Goal: Find contact information: Find contact information

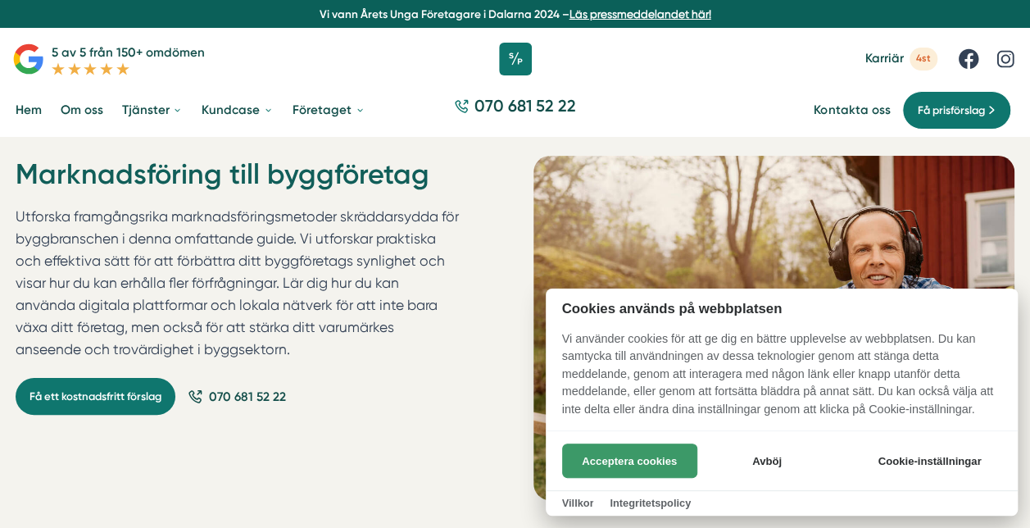
click at [643, 453] on button "Acceptera cookies" at bounding box center [629, 460] width 135 height 34
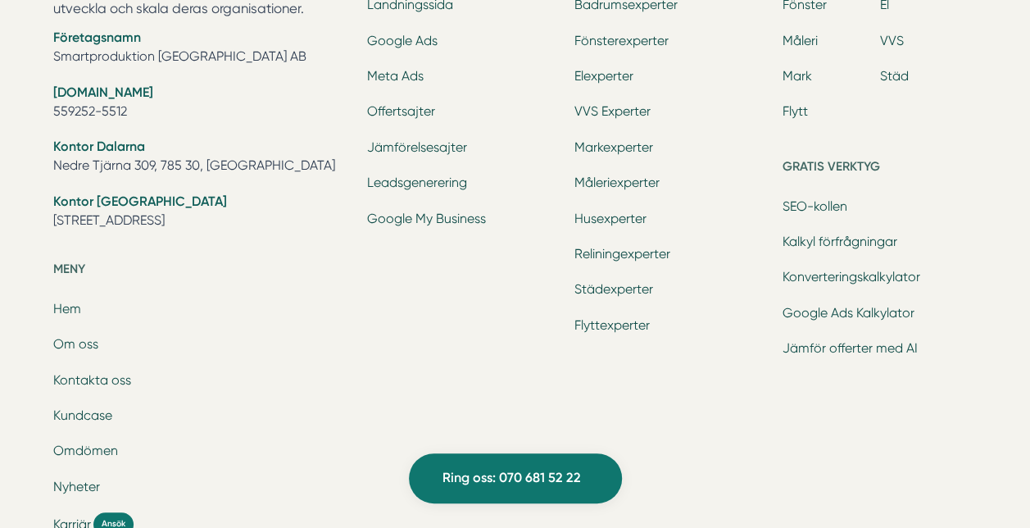
scroll to position [12583, 0]
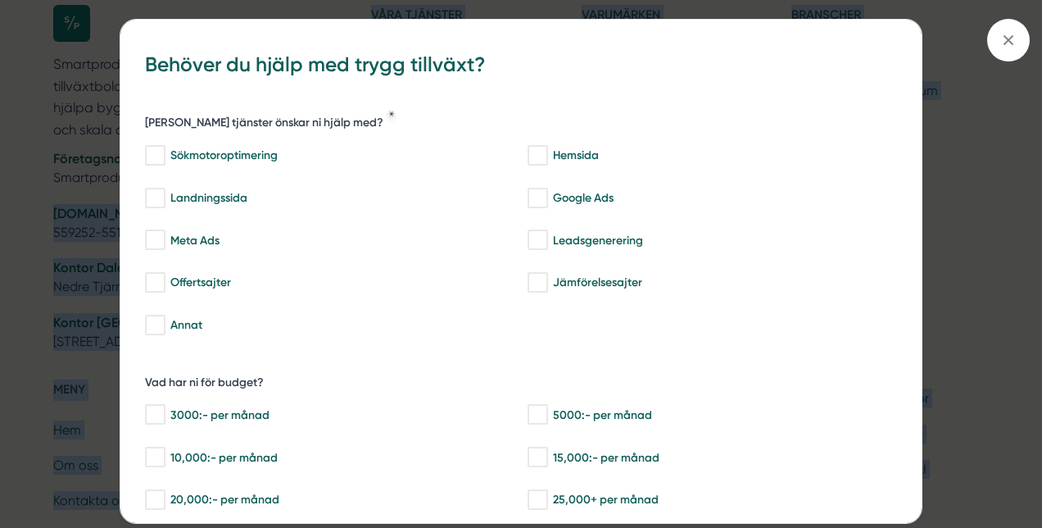
drag, startPoint x: 234, startPoint y: 190, endPoint x: 49, endPoint y: 196, distance: 185.3
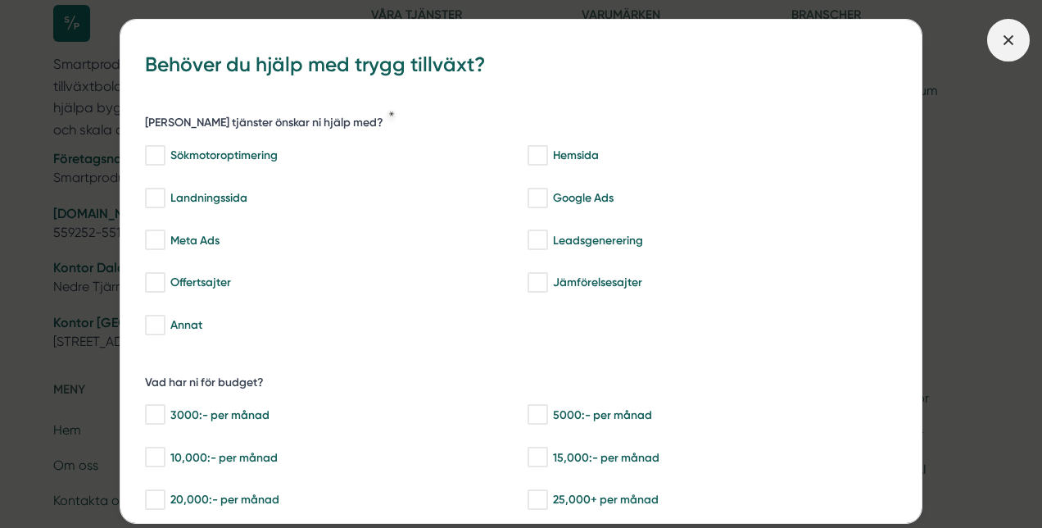
click at [1006, 42] on line at bounding box center [1008, 39] width 9 height 9
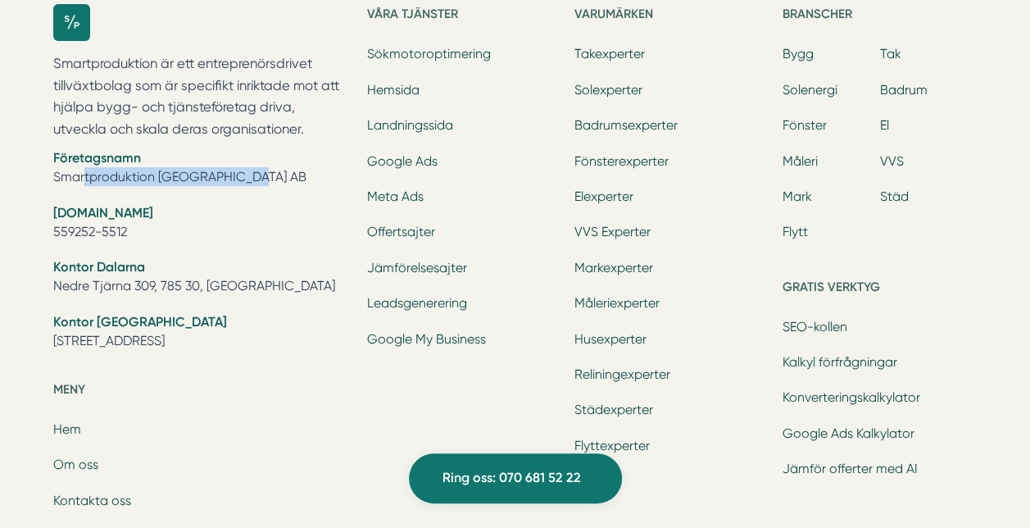
drag, startPoint x: 230, startPoint y: 197, endPoint x: 46, endPoint y: 200, distance: 184.4
click at [46, 200] on div "Smartproduktion är ett entreprenörsdrivet tillväxtbolag som är specifikt inrikt…" at bounding box center [516, 410] width 956 height 860
copy li "Smartproduktion [GEOGRAPHIC_DATA] AB"
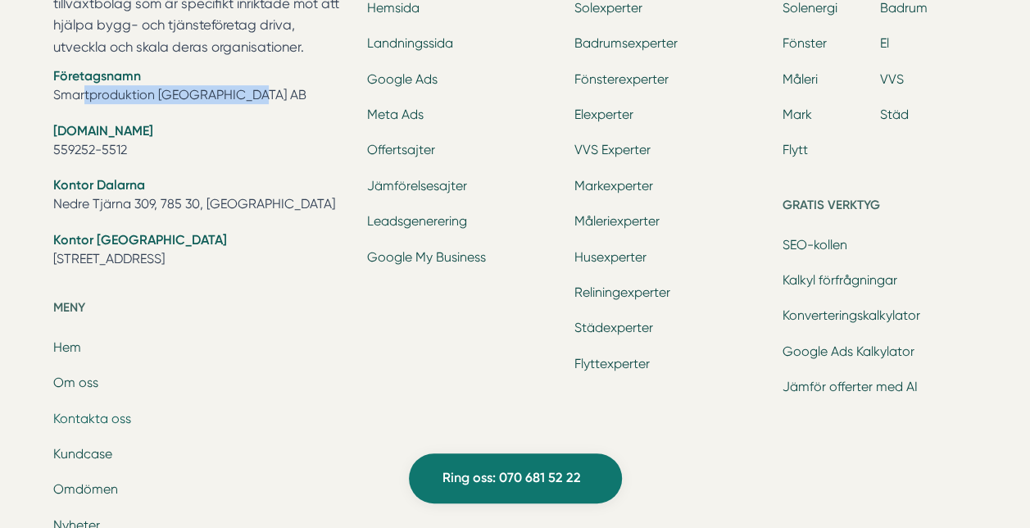
click at [111, 426] on link "Kontakta oss" at bounding box center [92, 419] width 78 height 16
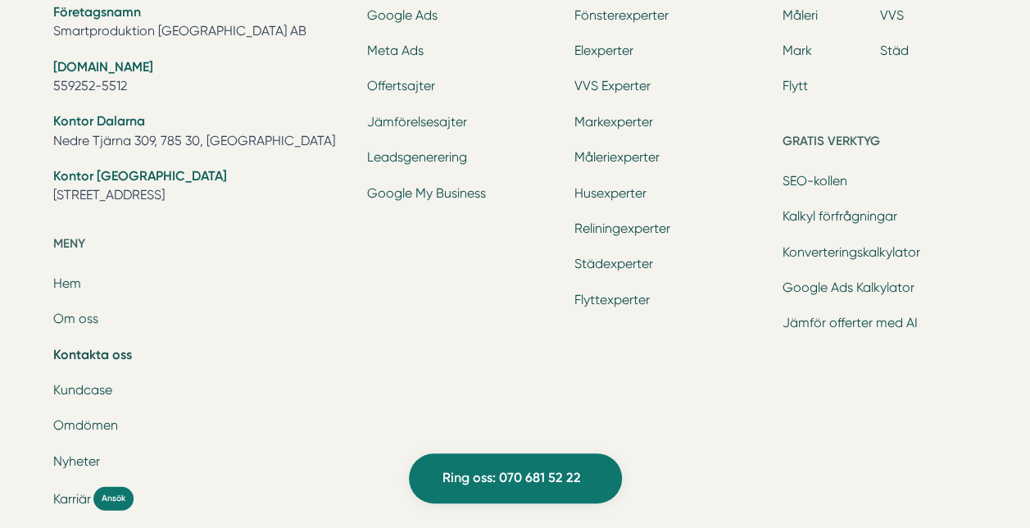
scroll to position [2213, 0]
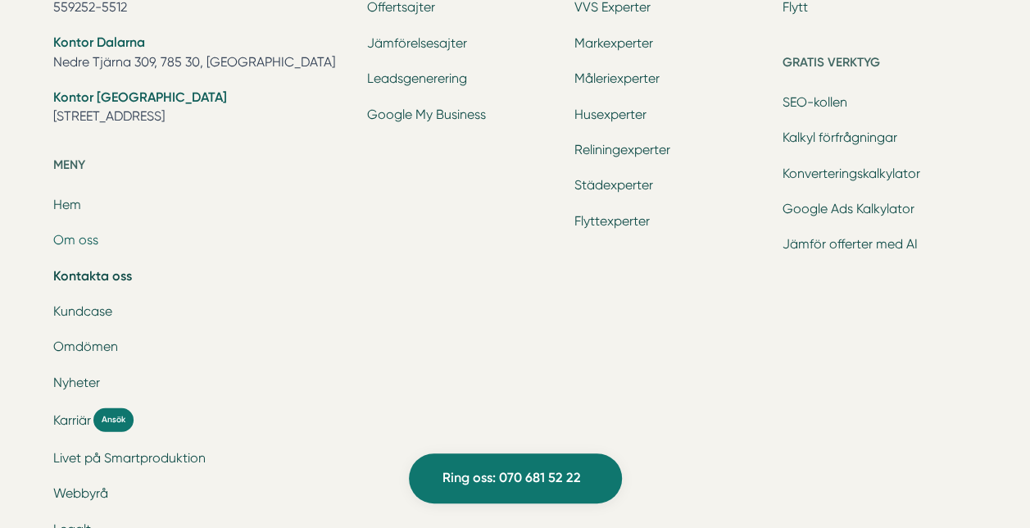
click at [83, 239] on link "Om oss" at bounding box center [75, 240] width 45 height 16
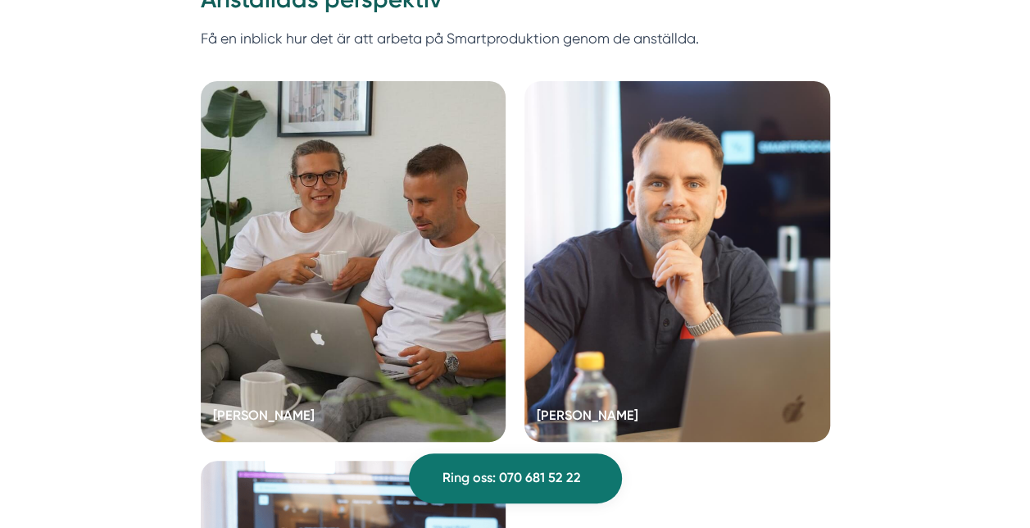
scroll to position [3032, 0]
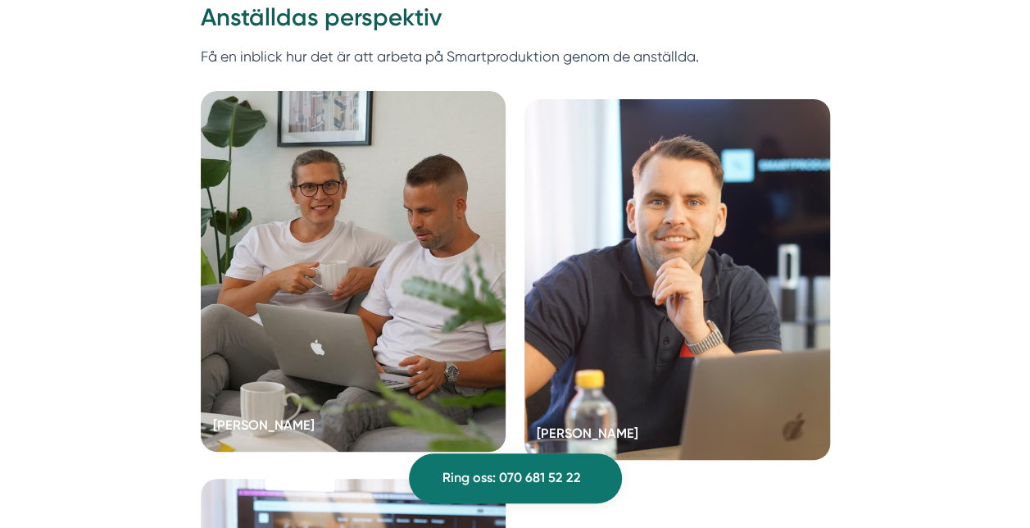
click at [290, 279] on div at bounding box center [354, 271] width 306 height 361
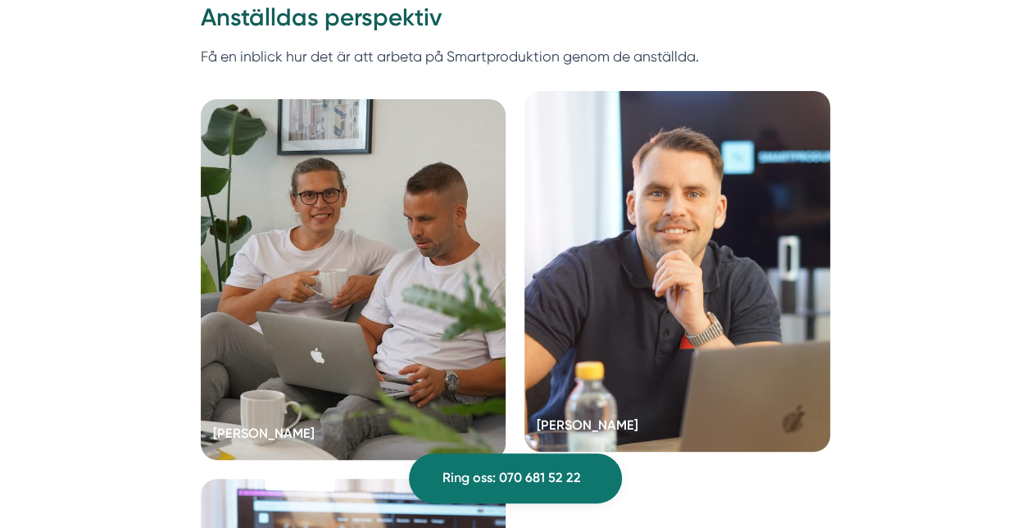
click at [536, 257] on div at bounding box center [677, 271] width 306 height 361
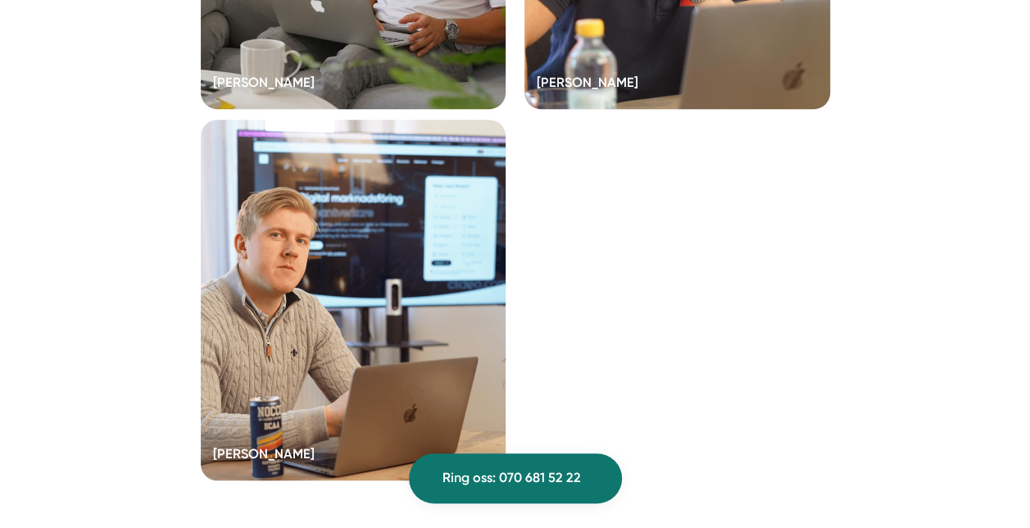
scroll to position [3442, 0]
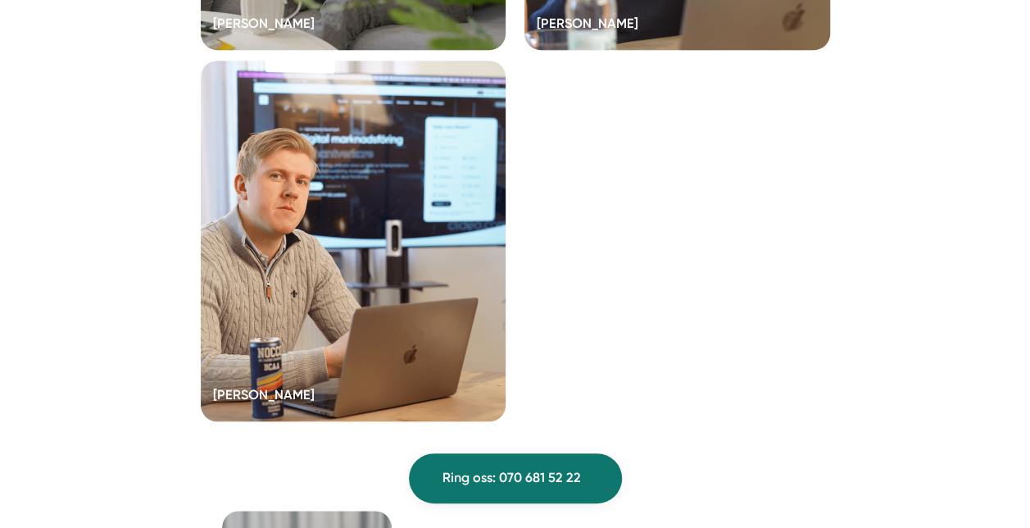
click at [293, 265] on div at bounding box center [354, 241] width 306 height 361
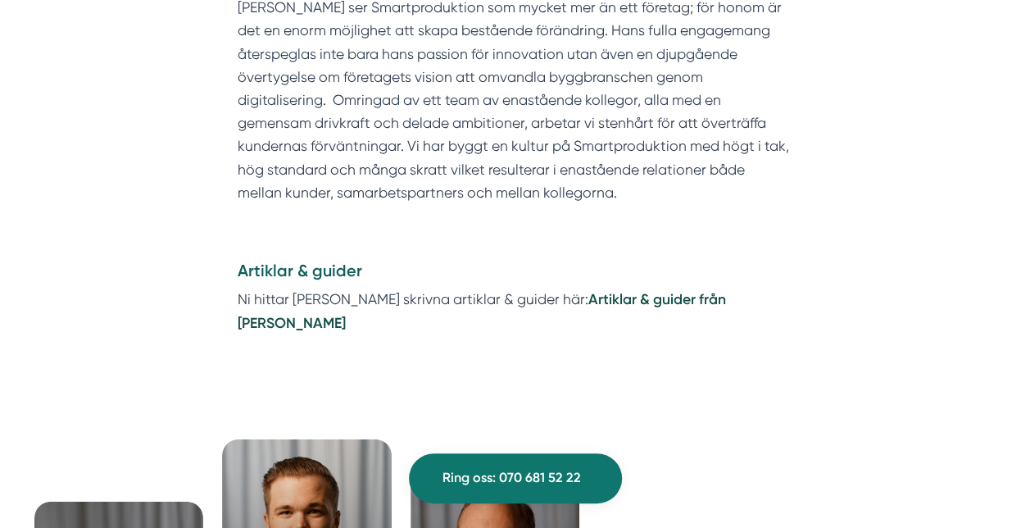
scroll to position [1721, 0]
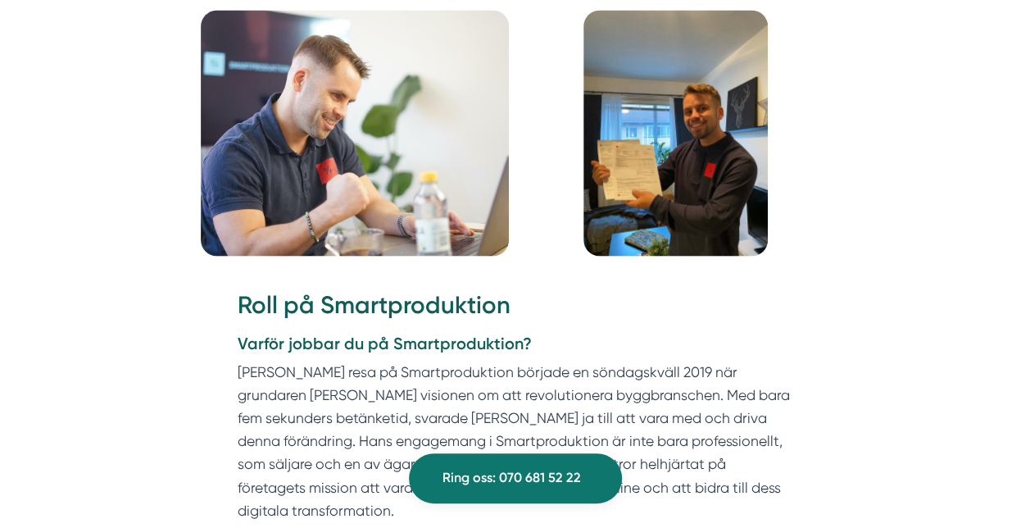
scroll to position [1557, 0]
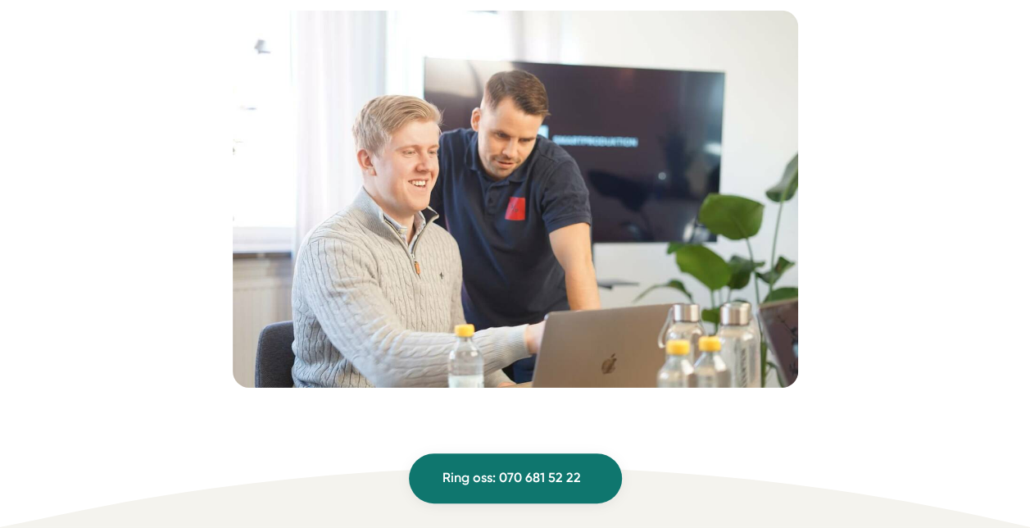
scroll to position [2459, 0]
